Goal: Check status: Check status

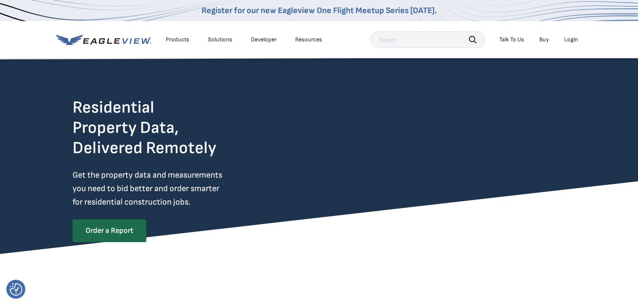
drag, startPoint x: 0, startPoint y: 0, endPoint x: 568, endPoint y: 39, distance: 569.6
click at [568, 39] on div "Login" at bounding box center [571, 40] width 14 height 8
click at [571, 36] on div "Login" at bounding box center [571, 40] width 14 height 8
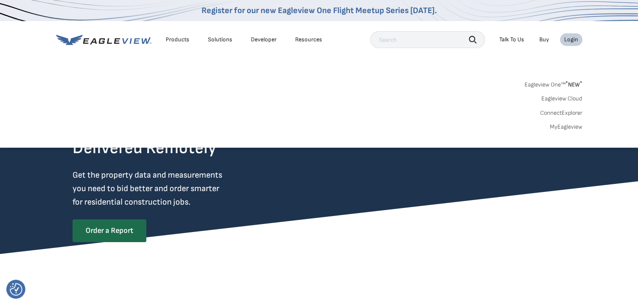
click at [574, 126] on link "MyEagleview" at bounding box center [566, 127] width 32 height 8
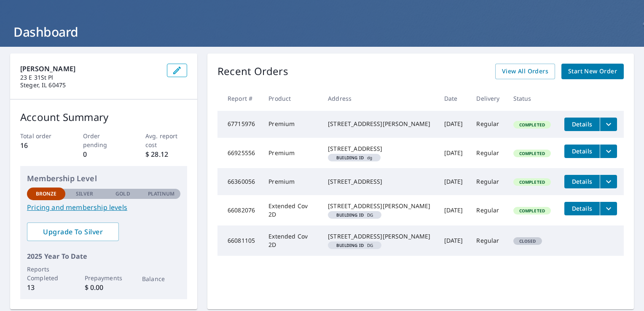
scroll to position [31, 0]
click at [534, 75] on span "View All Orders" at bounding box center [525, 71] width 46 height 11
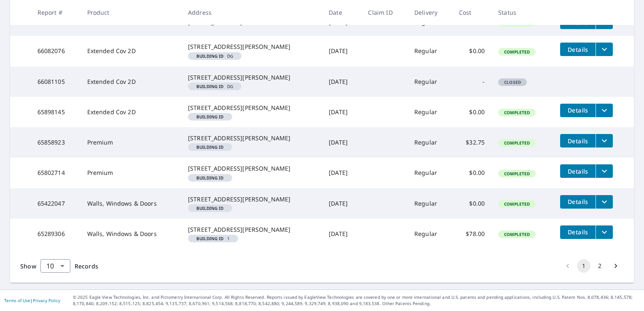
scroll to position [310, 0]
click at [596, 265] on button "2" at bounding box center [599, 265] width 13 height 13
